Goal: Transaction & Acquisition: Purchase product/service

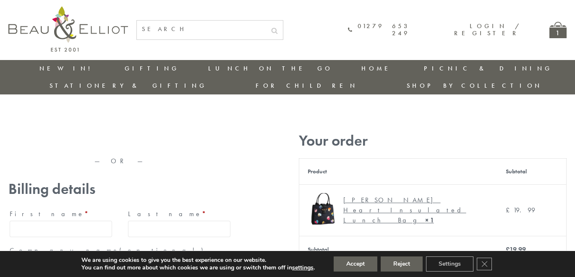
type input "maria33@yahoo.com"
type input "Maria"
type input "Williams"
type input "23, Scottsdale, Happytown"
type input "London"
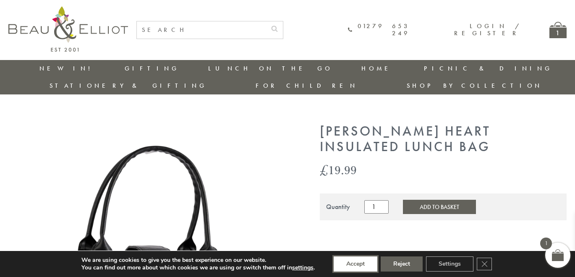
click at [356, 264] on button "Accept" at bounding box center [355, 263] width 44 height 15
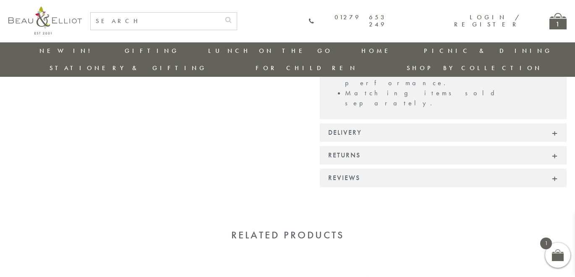
scroll to position [725, 0]
